Goal: Find contact information: Find contact information

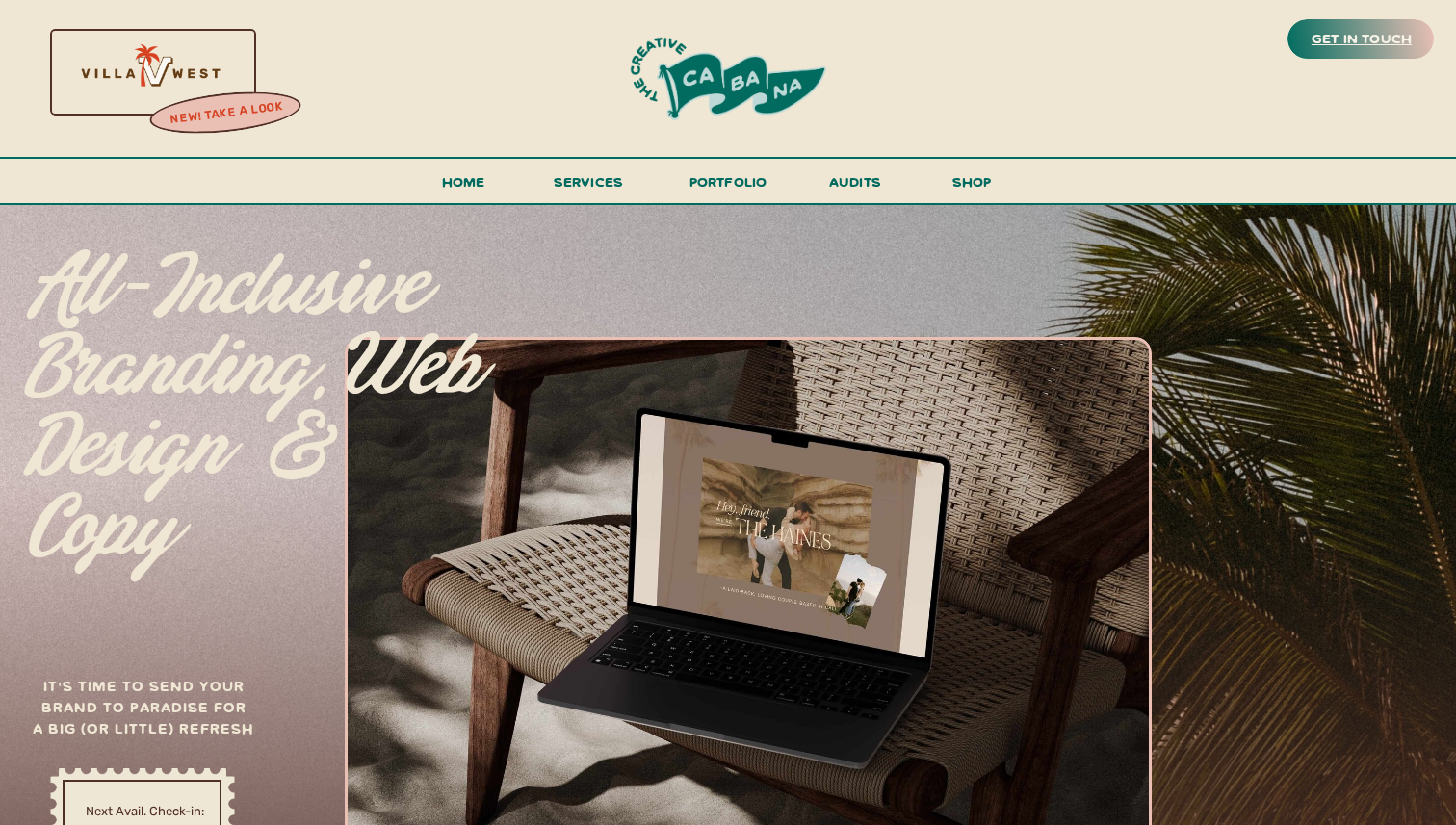
click at [1332, 41] on h3 "get in touch" at bounding box center [1362, 38] width 108 height 26
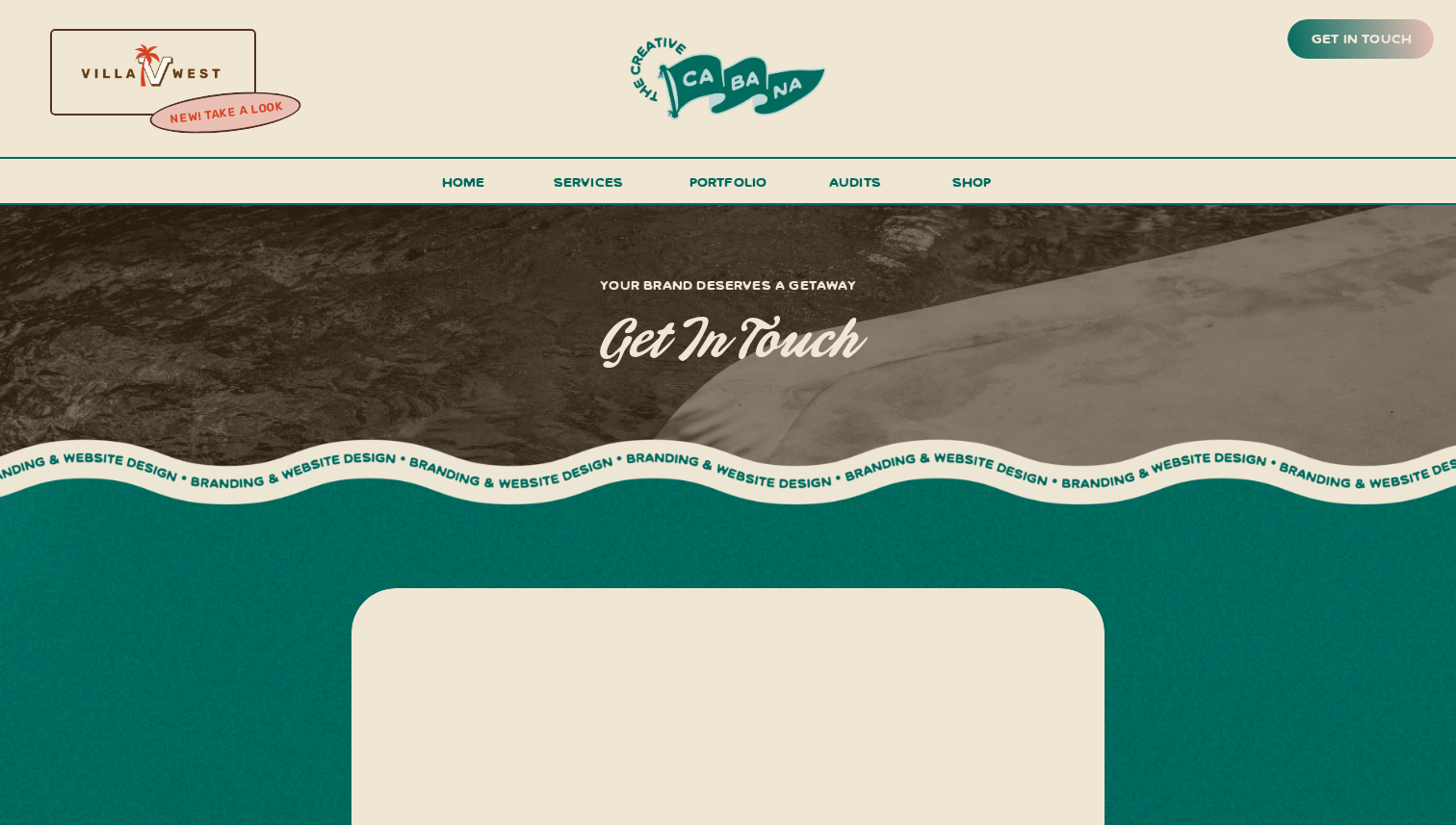
click at [245, 115] on h3 "new! take a look" at bounding box center [226, 113] width 158 height 38
